Goal: Task Accomplishment & Management: Manage account settings

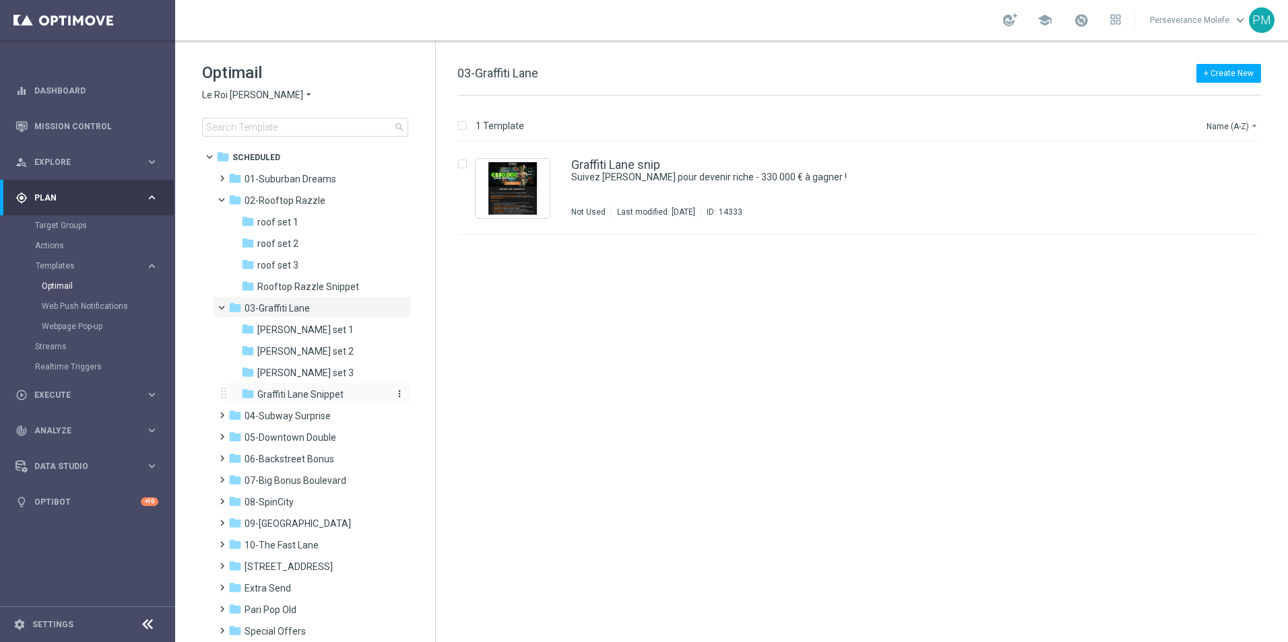
click at [317, 391] on span "Graffiti Lane Snippet" at bounding box center [300, 395] width 86 height 12
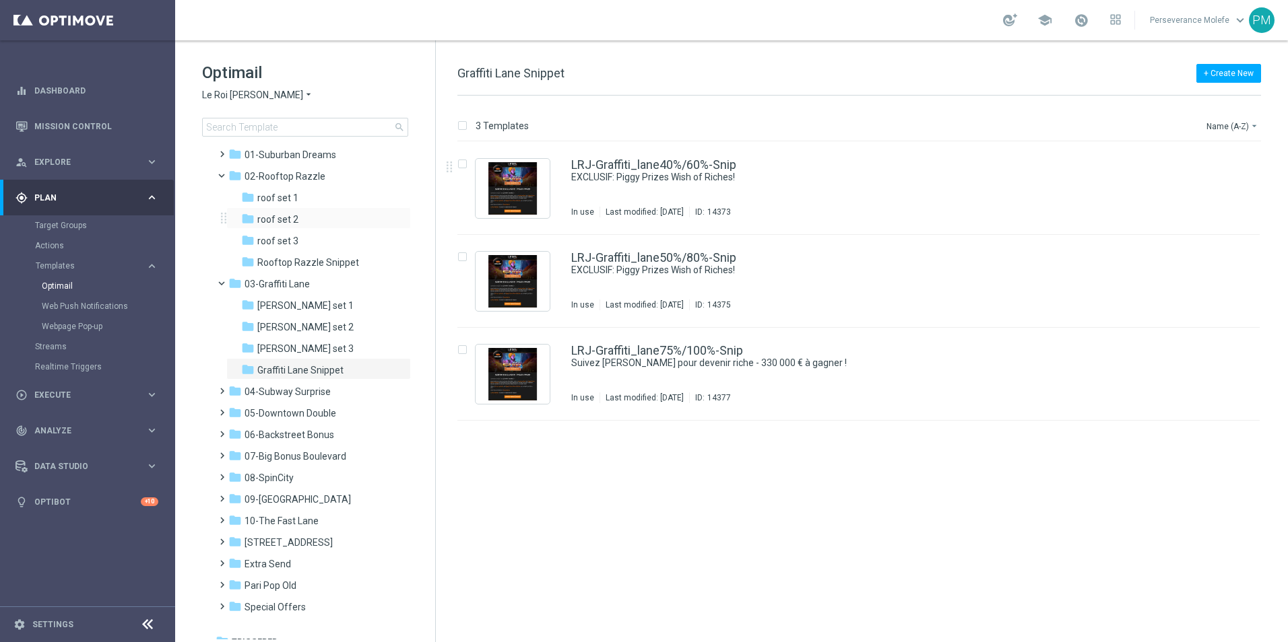
scroll to position [36, 0]
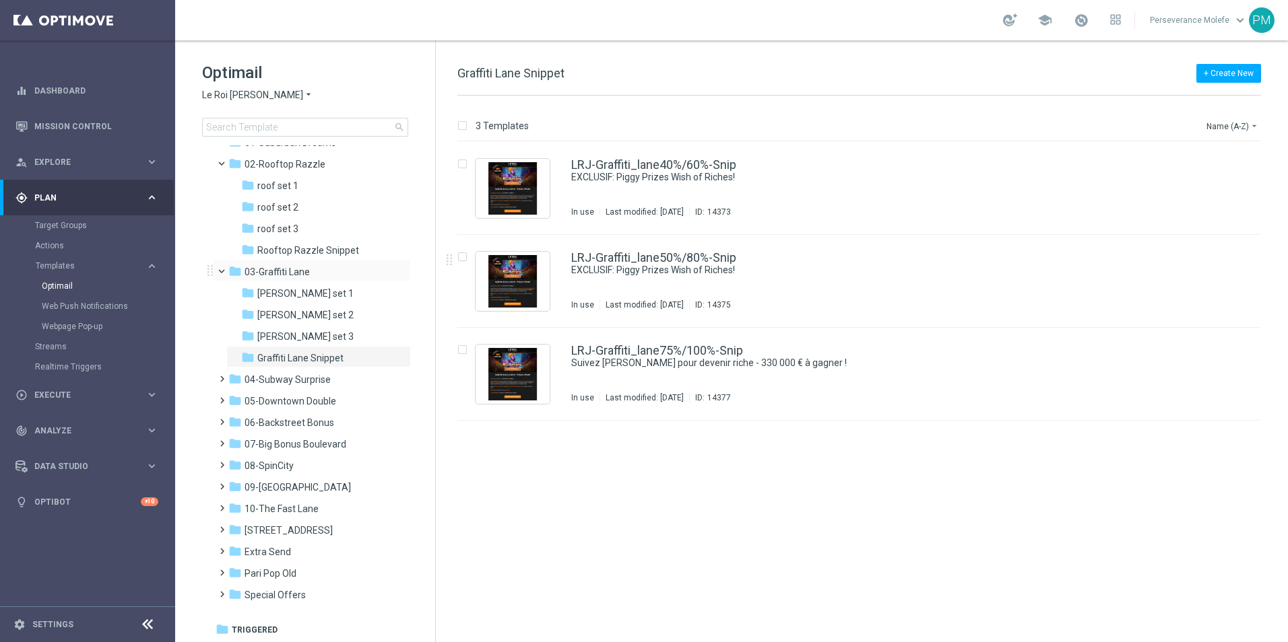
click at [225, 271] on span at bounding box center [227, 268] width 5 height 6
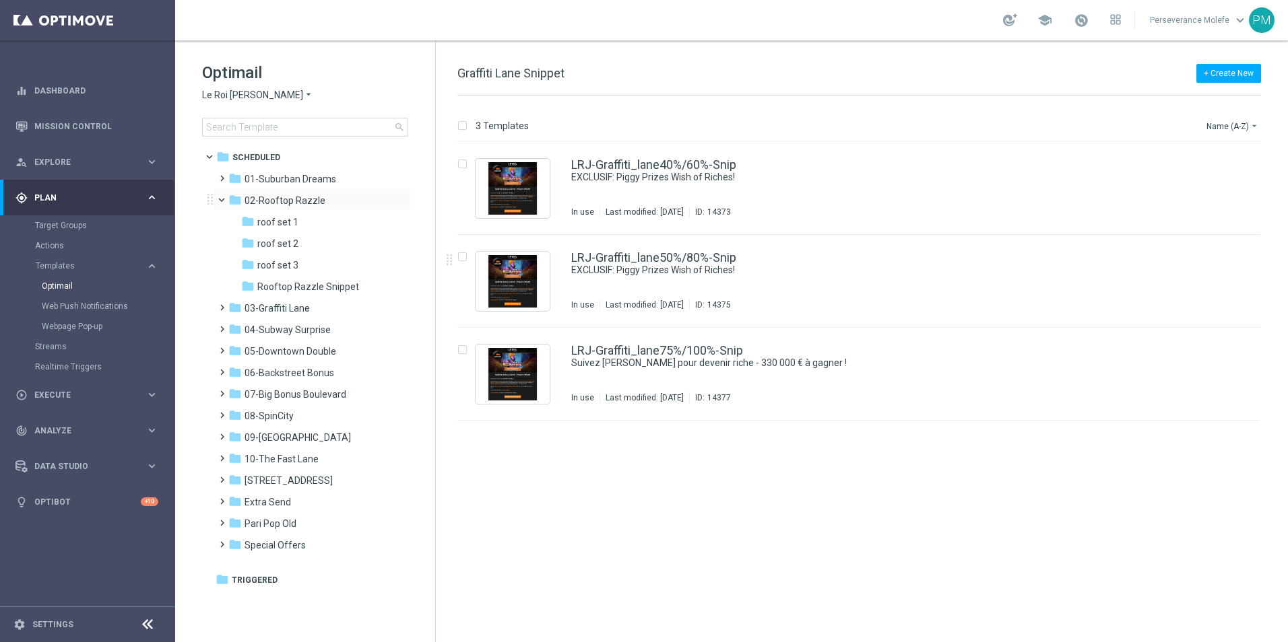
click at [226, 200] on span at bounding box center [227, 197] width 5 height 6
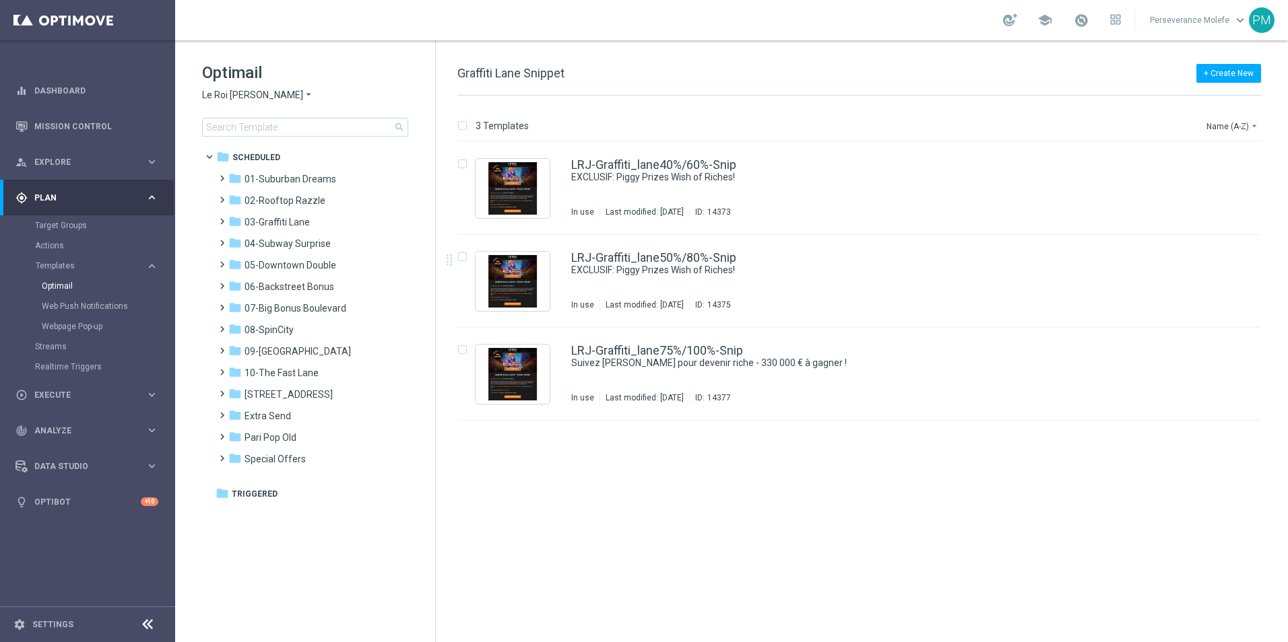
click at [285, 104] on div "Optimail Le Roi [PERSON_NAME] × Le Roi [PERSON_NAME] search" at bounding box center [318, 99] width 233 height 75
click at [249, 98] on span "Le Roi [PERSON_NAME]" at bounding box center [252, 95] width 101 height 13
click at [261, 112] on div "Joka Casino" at bounding box center [253, 110] width 101 height 16
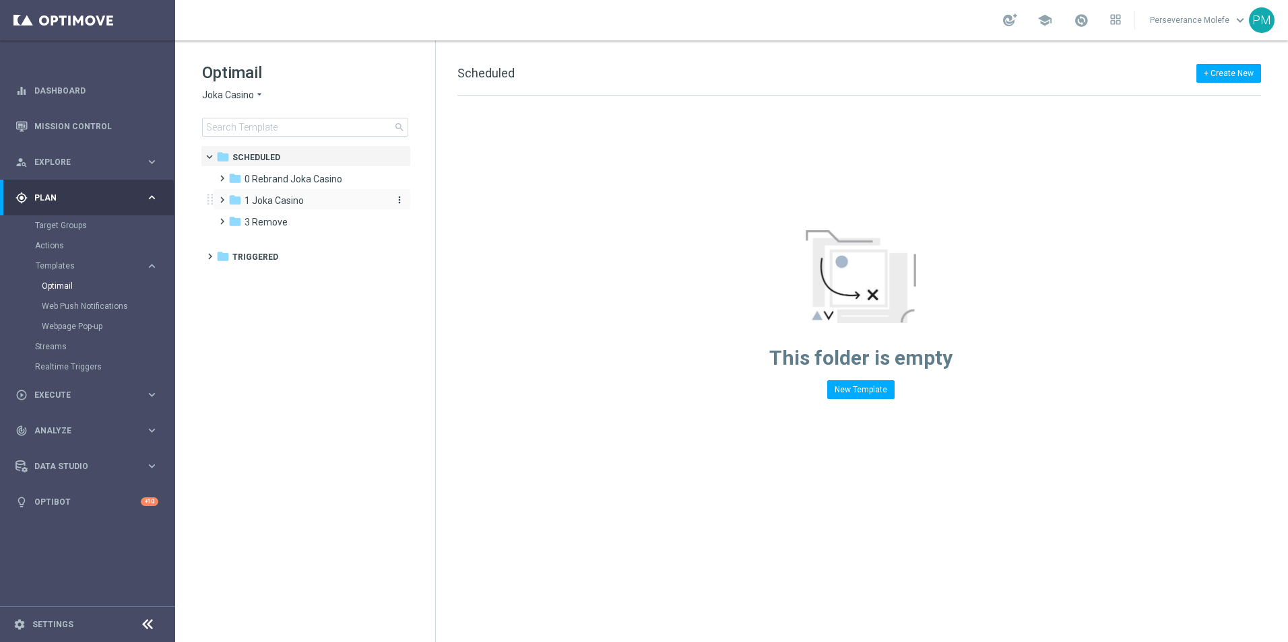
click at [302, 199] on span "1 Joka Casino" at bounding box center [273, 201] width 59 height 12
click at [348, 225] on div "folder 1- Daily" at bounding box center [313, 222] width 143 height 15
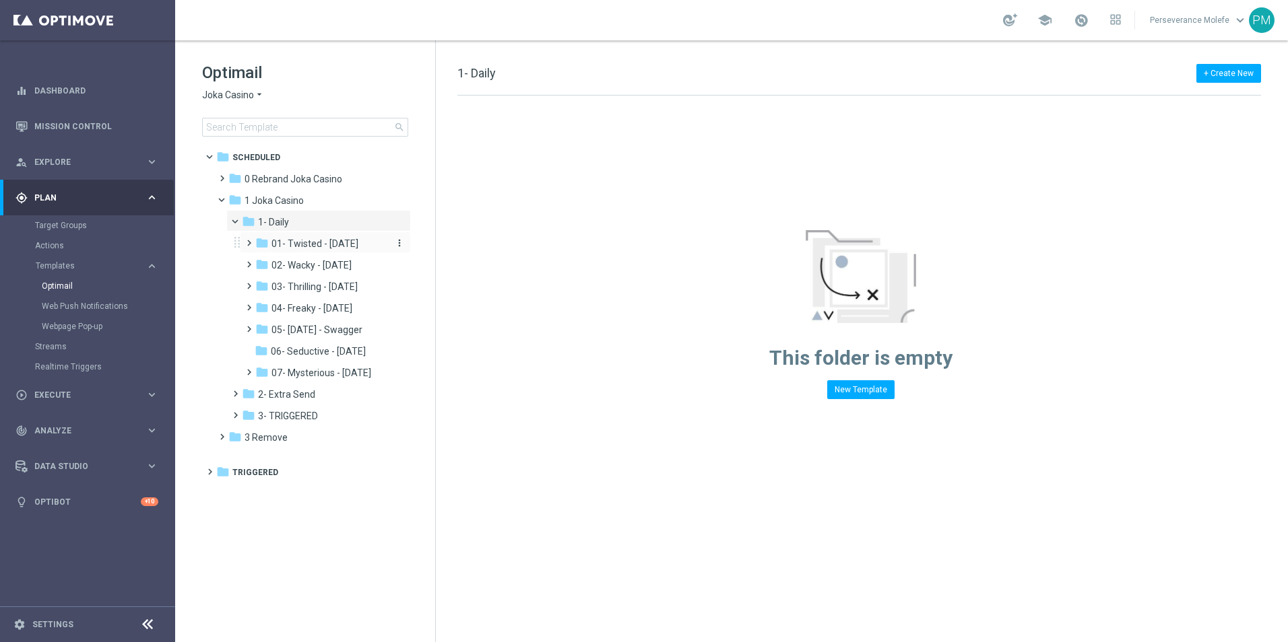
click at [358, 240] on span "01- Twisted - [DATE]" at bounding box center [314, 244] width 87 height 12
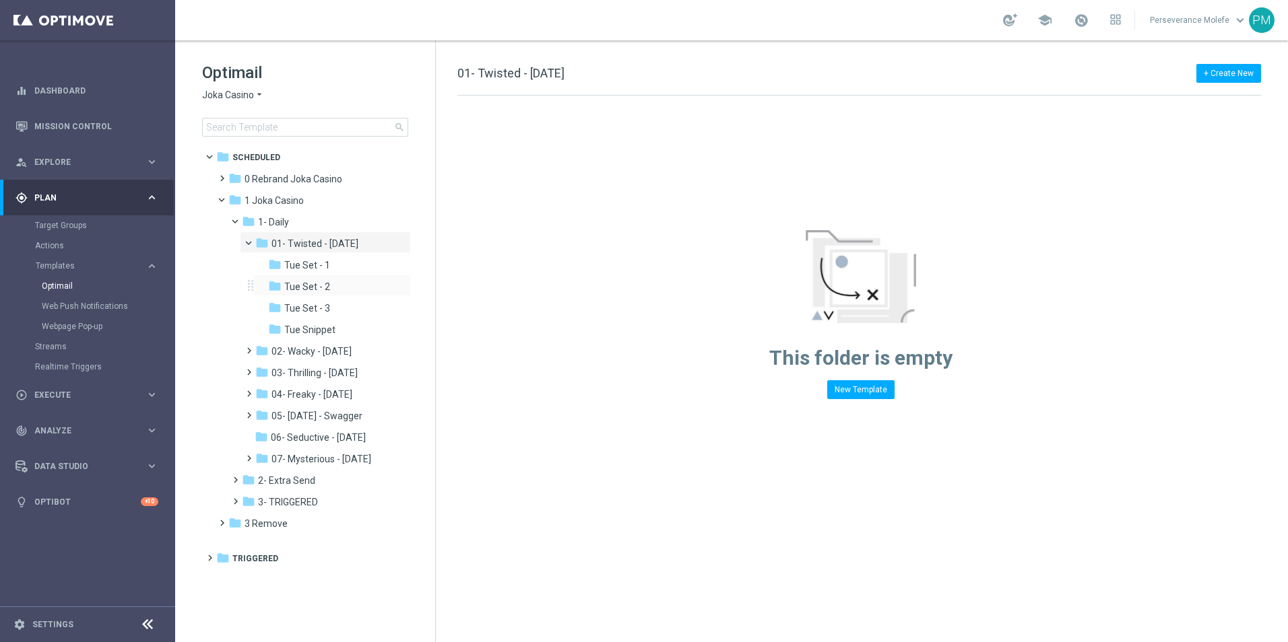
click at [364, 277] on div "folder Tue Set - 1 more_vert folder Tue Set - 2 more_vert" at bounding box center [328, 296] width 166 height 86
click at [350, 283] on div "folder Tue Set - 2" at bounding box center [328, 286] width 121 height 15
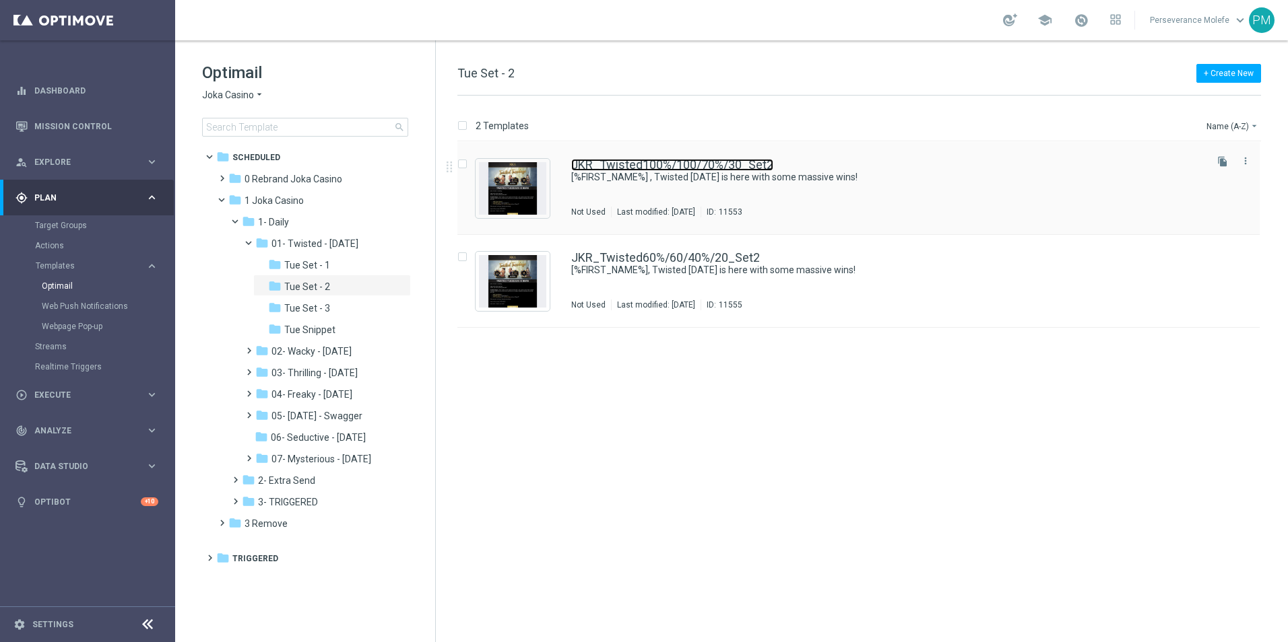
click at [609, 169] on link "JKR_Twisted100%/100/70%/30_Set2" at bounding box center [672, 165] width 202 height 12
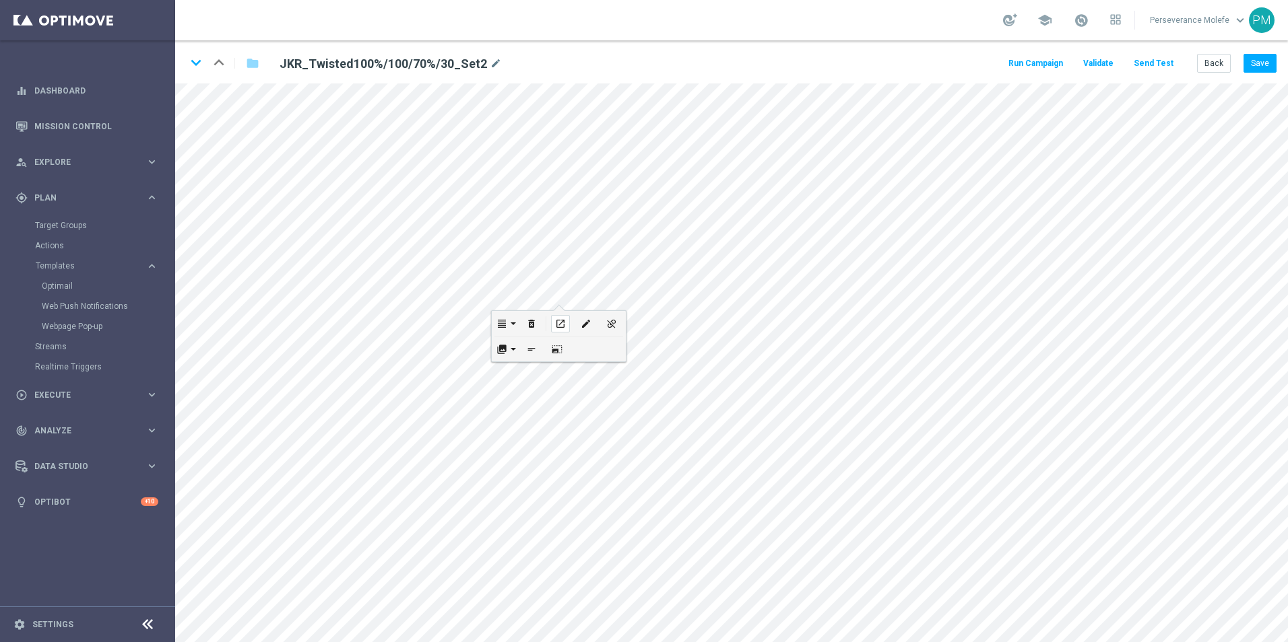
click at [560, 321] on icon "open_in_new" at bounding box center [560, 324] width 10 height 11
click at [1220, 72] on button "Back" at bounding box center [1214, 63] width 34 height 19
